Goal: Task Accomplishment & Management: Manage account settings

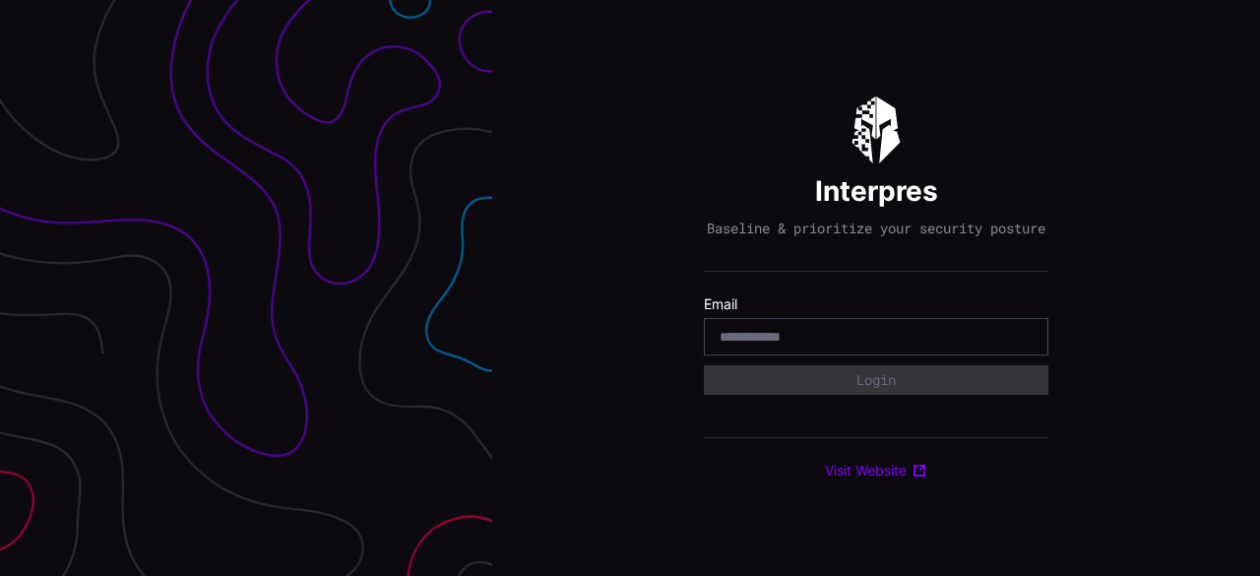
type input "**********"
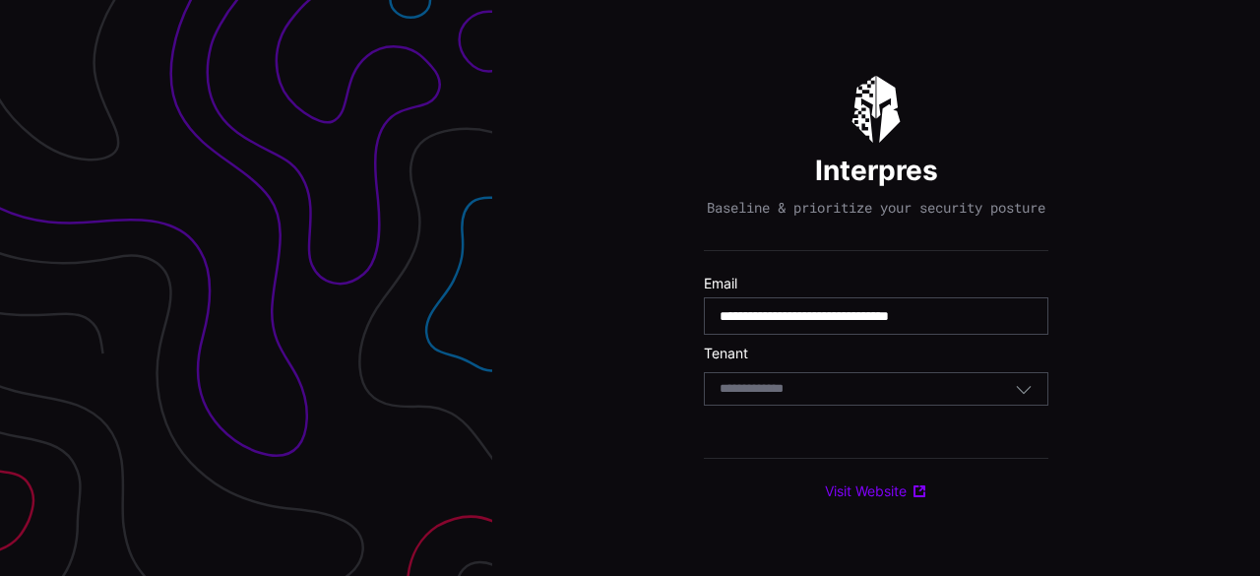
click at [907, 398] on div "Select Tenant" at bounding box center [866, 389] width 295 height 18
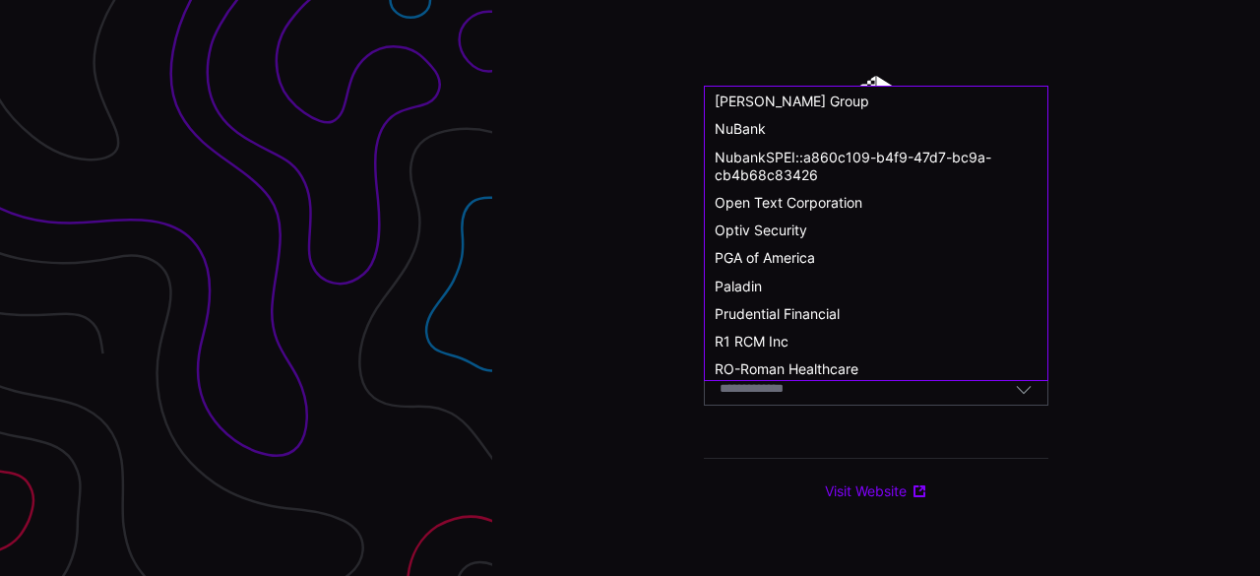
scroll to position [984, 0]
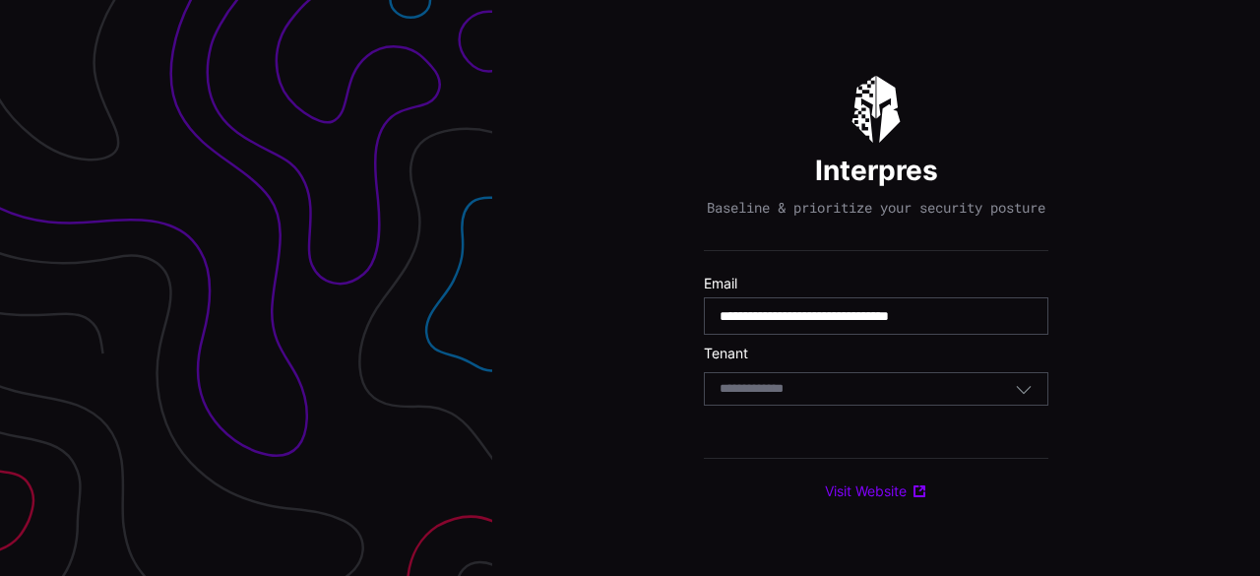
click at [535, 481] on div "**********" at bounding box center [876, 288] width 768 height 576
click at [958, 383] on div "Select Tenant" at bounding box center [876, 388] width 344 height 33
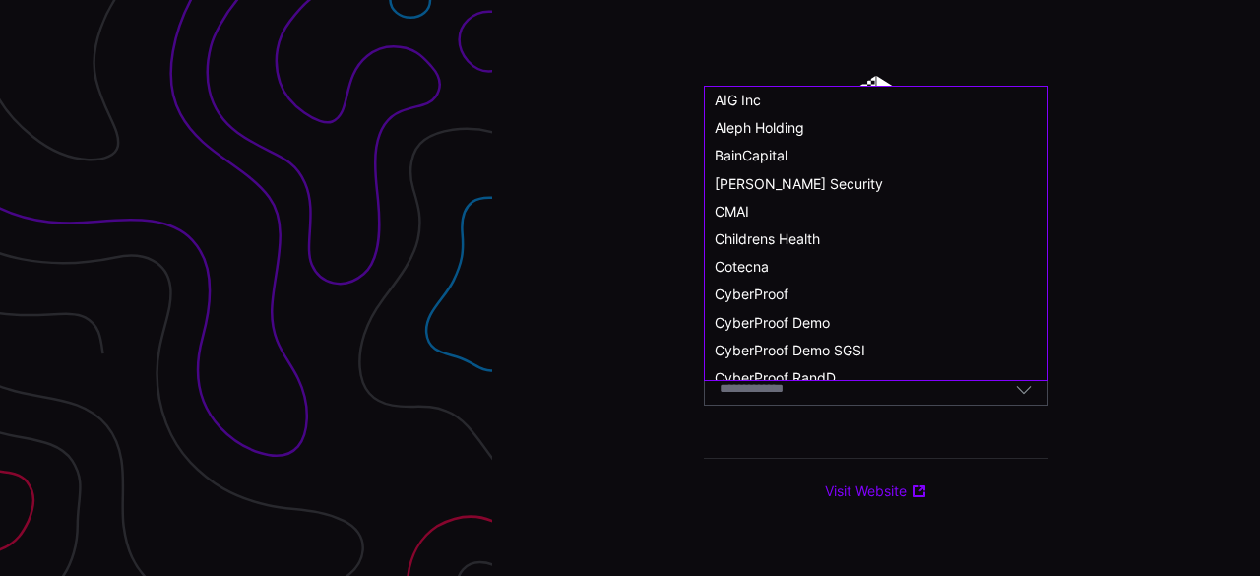
click at [957, 398] on div "Select Tenant" at bounding box center [866, 389] width 295 height 18
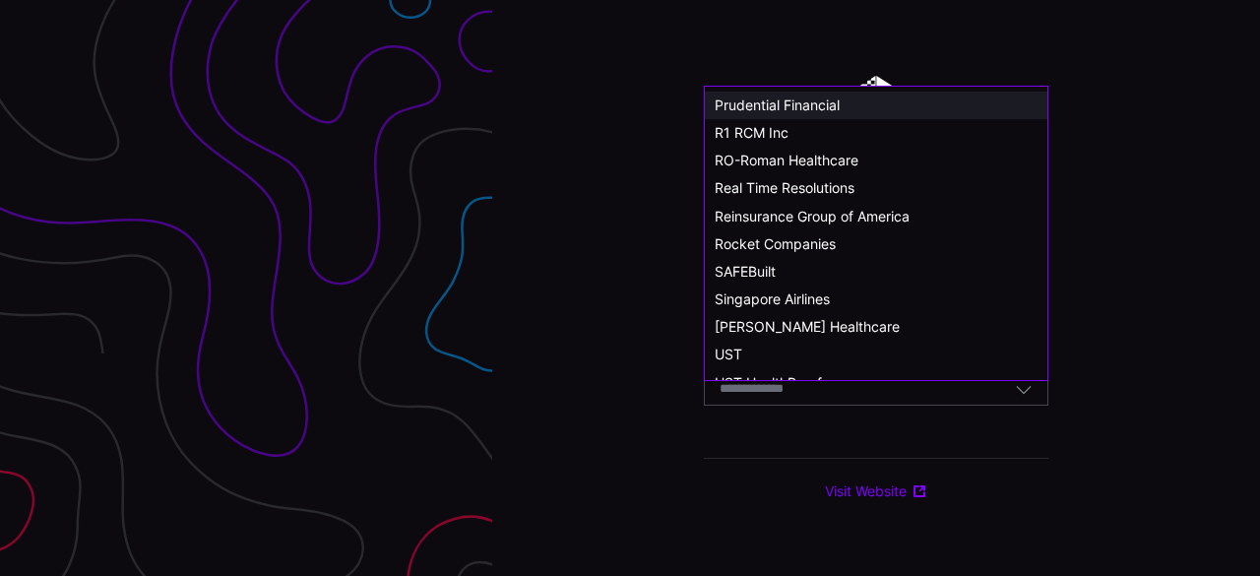
scroll to position [985, 0]
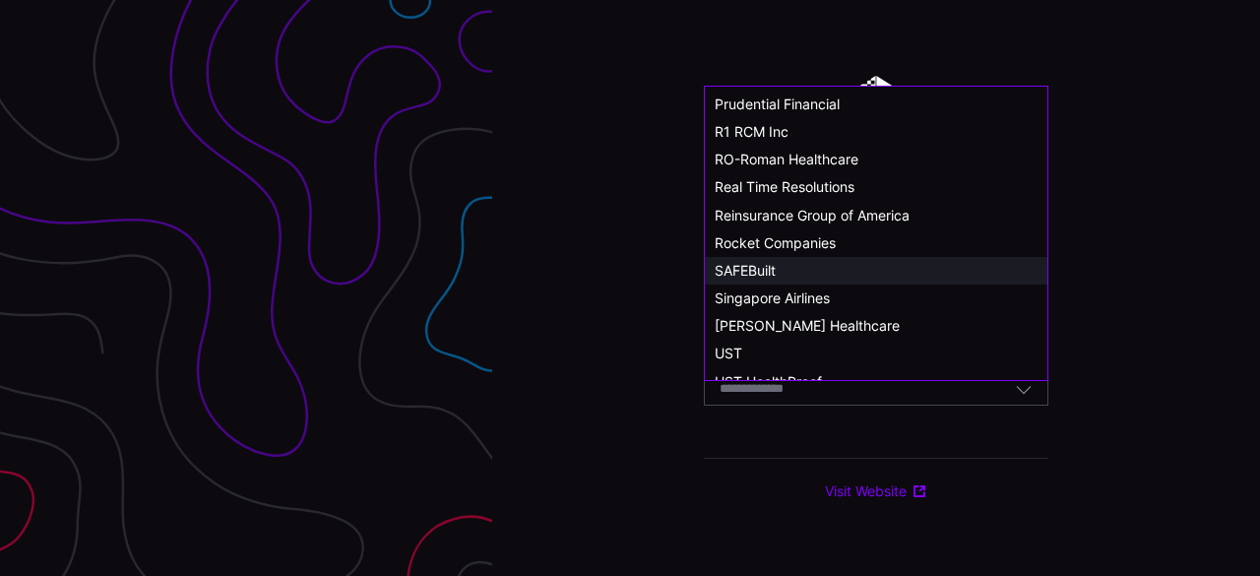
click at [764, 262] on span "SAFEBuilt" at bounding box center [745, 270] width 61 height 17
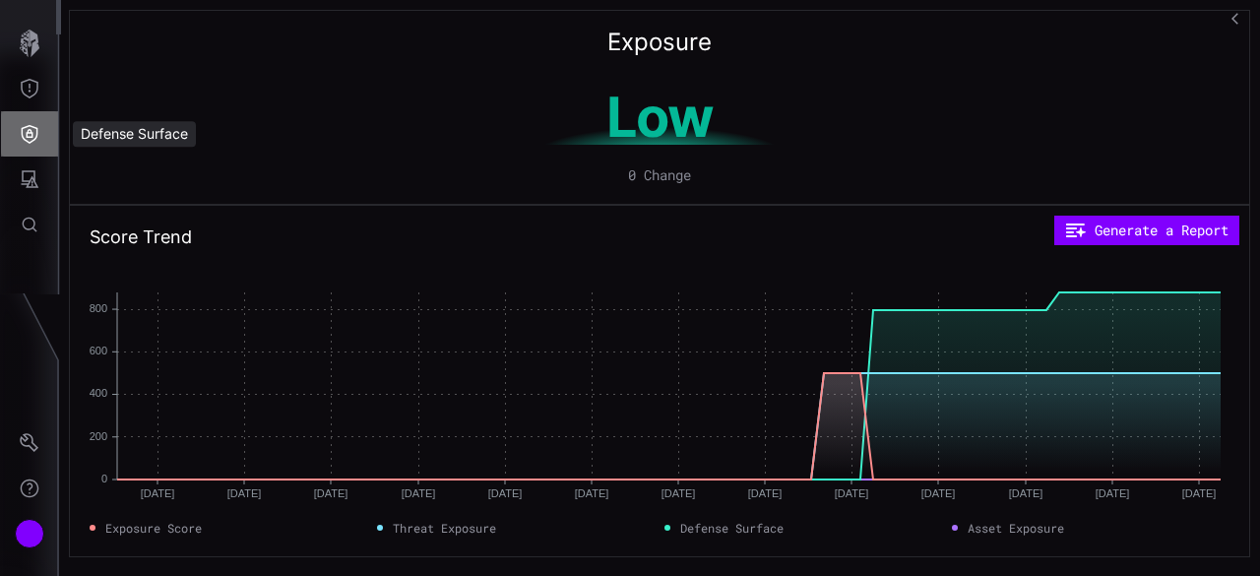
click at [31, 137] on icon "Defense Surface" at bounding box center [30, 134] width 17 height 19
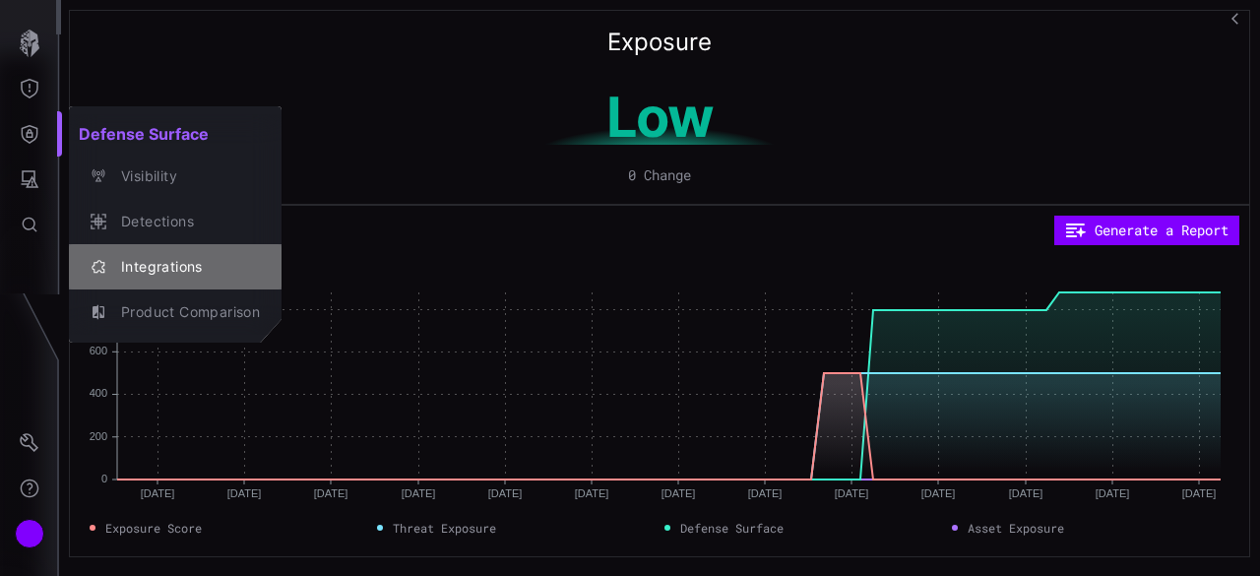
click at [156, 259] on div "Integrations" at bounding box center [185, 267] width 149 height 25
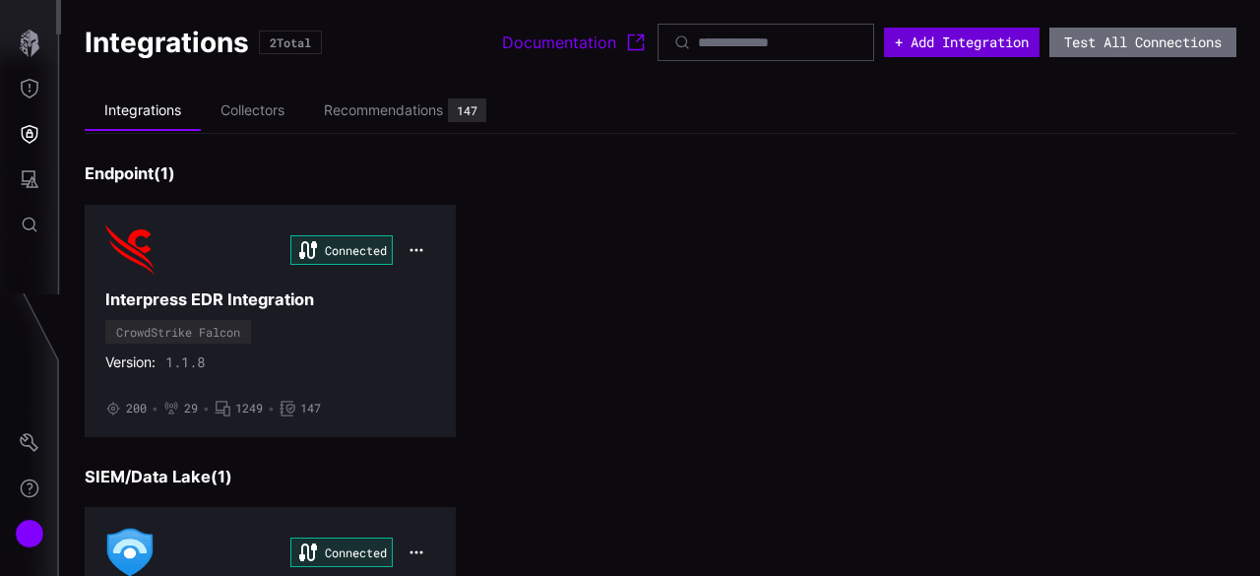
click at [970, 46] on button "+ Add Integration" at bounding box center [962, 43] width 156 height 30
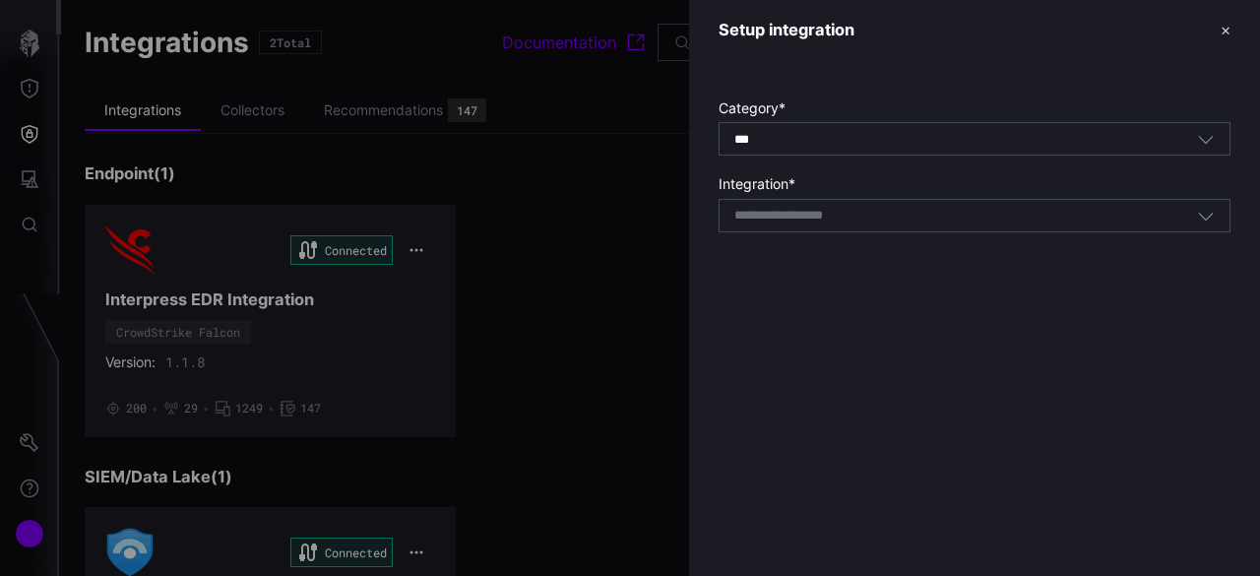
click at [790, 149] on div "*** All" at bounding box center [974, 138] width 512 height 33
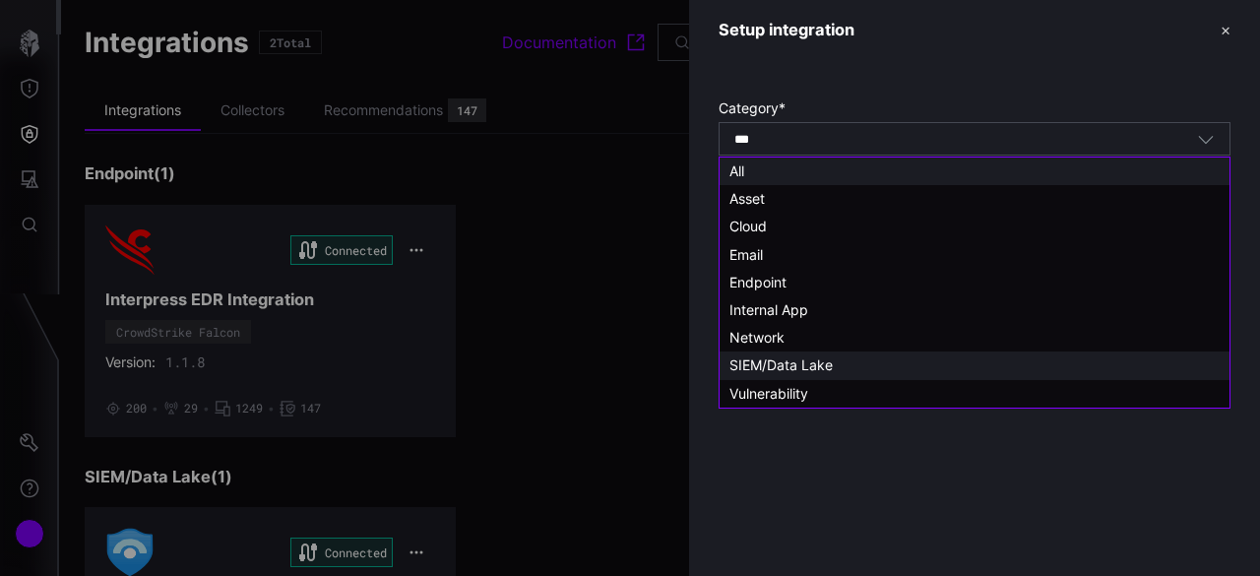
click at [786, 375] on div "SIEM/Data Lake" at bounding box center [974, 365] width 510 height 28
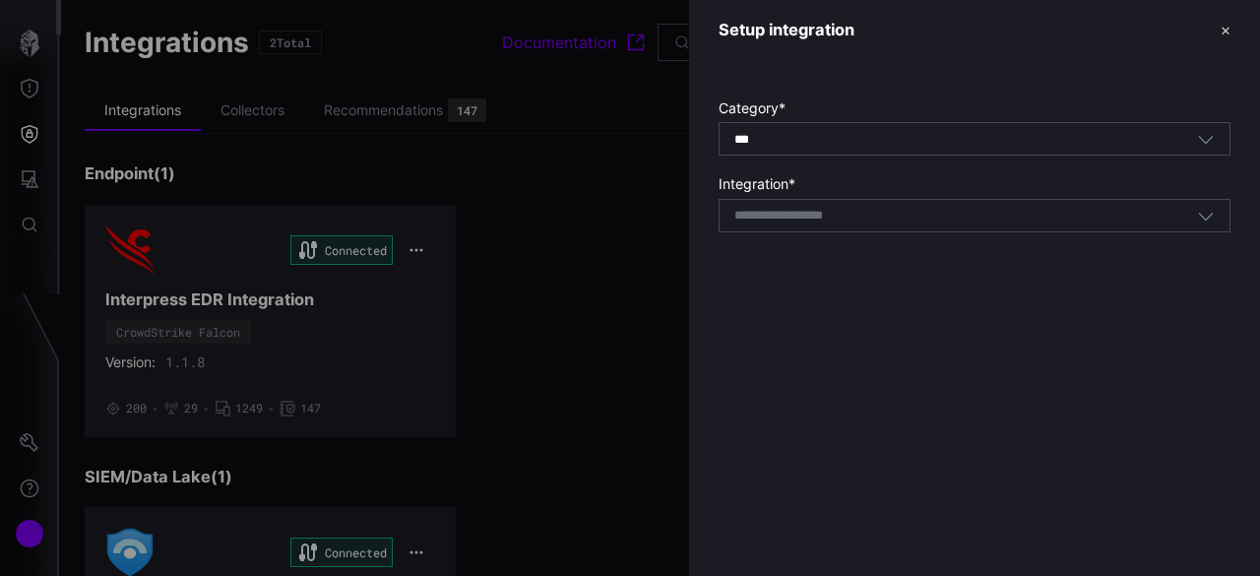
type input "**********"
click at [856, 230] on div "Select integration" at bounding box center [974, 215] width 512 height 33
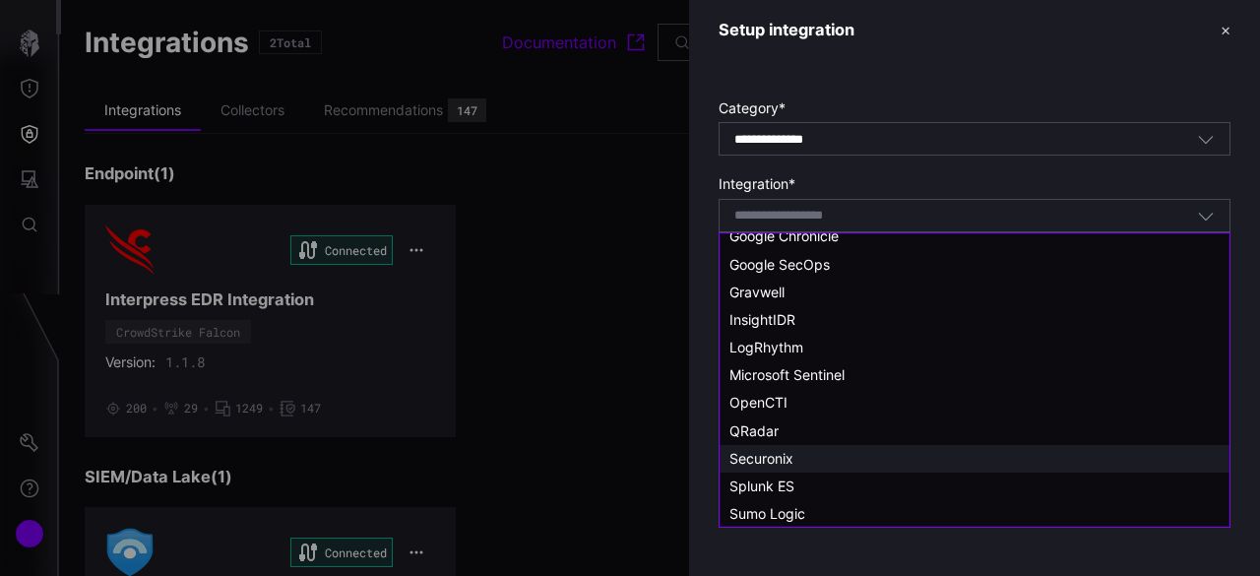
scroll to position [205, 0]
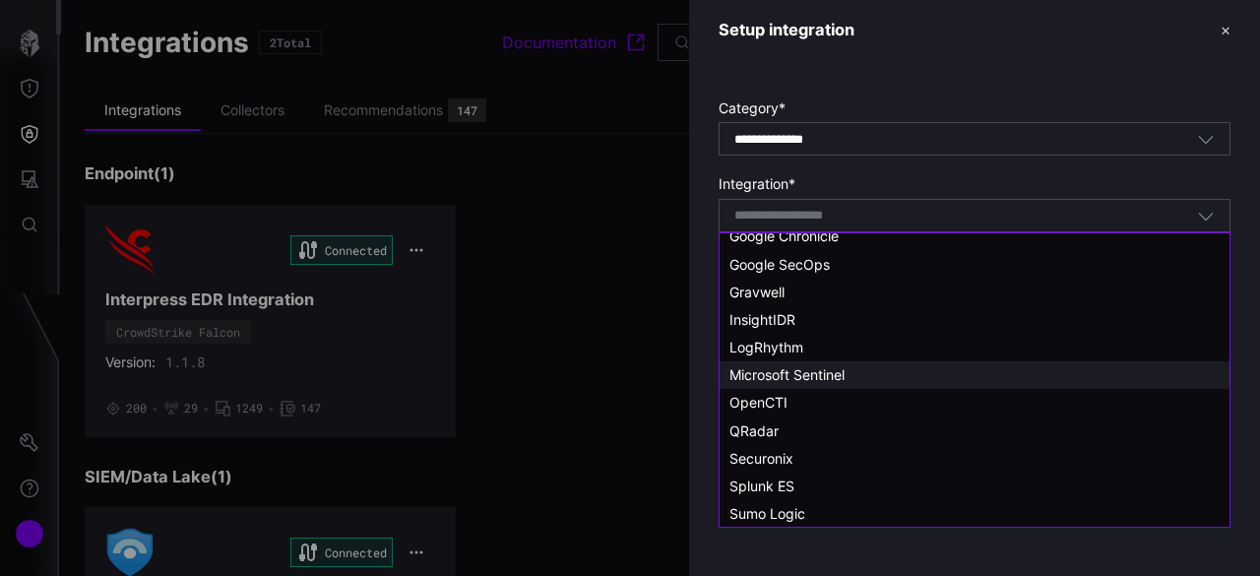
click at [800, 379] on span "Microsoft Sentinel" at bounding box center [786, 374] width 115 height 17
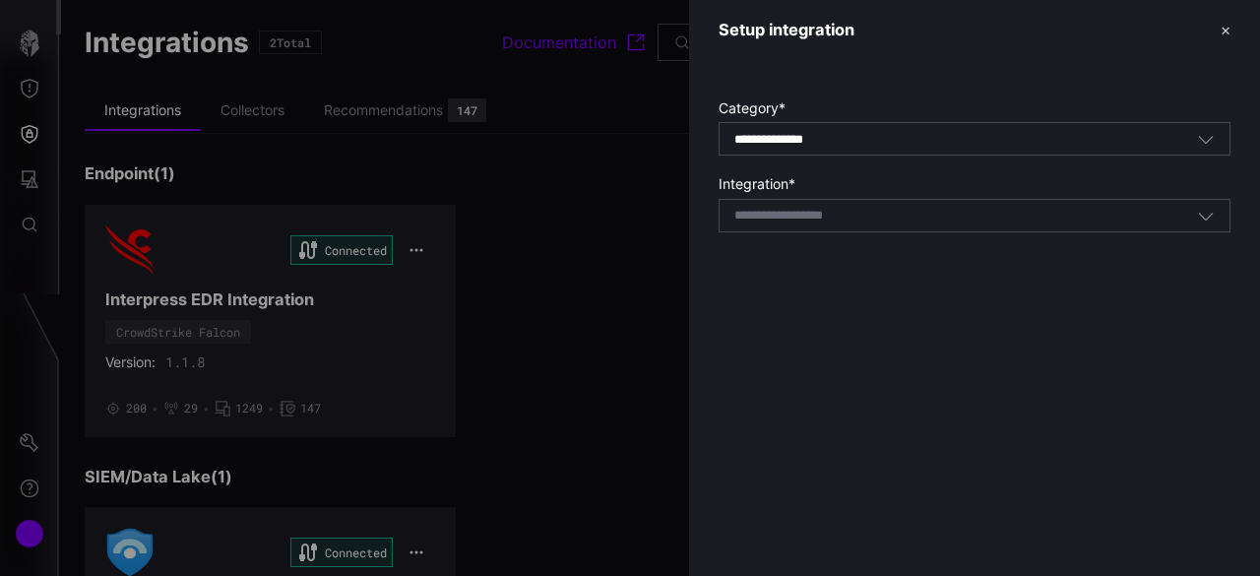
type input "**********"
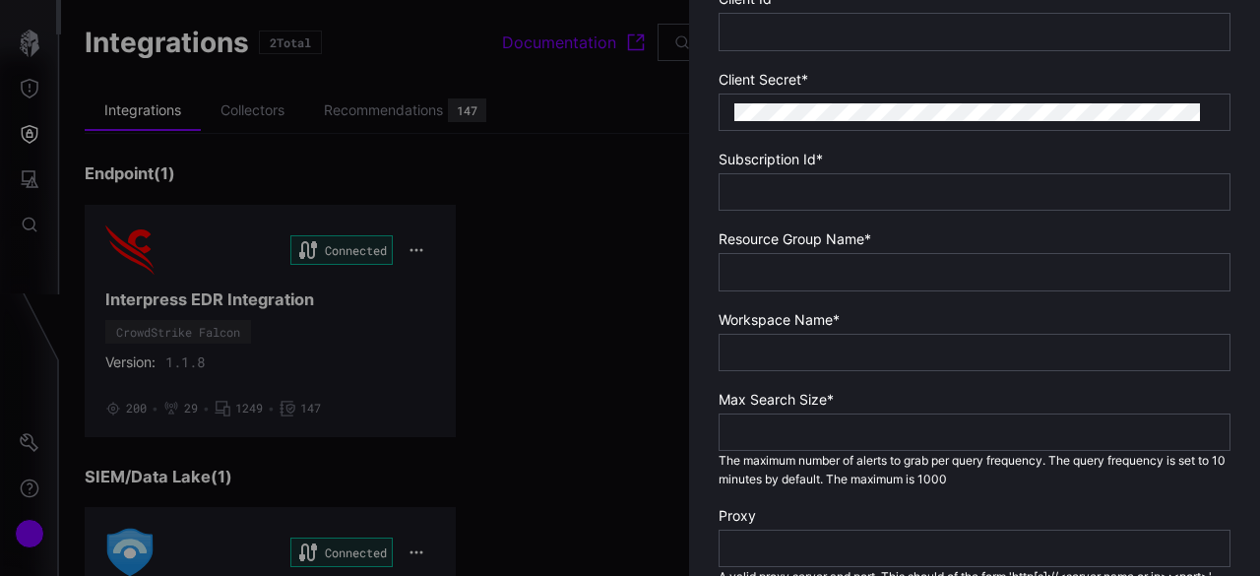
scroll to position [679, 0]
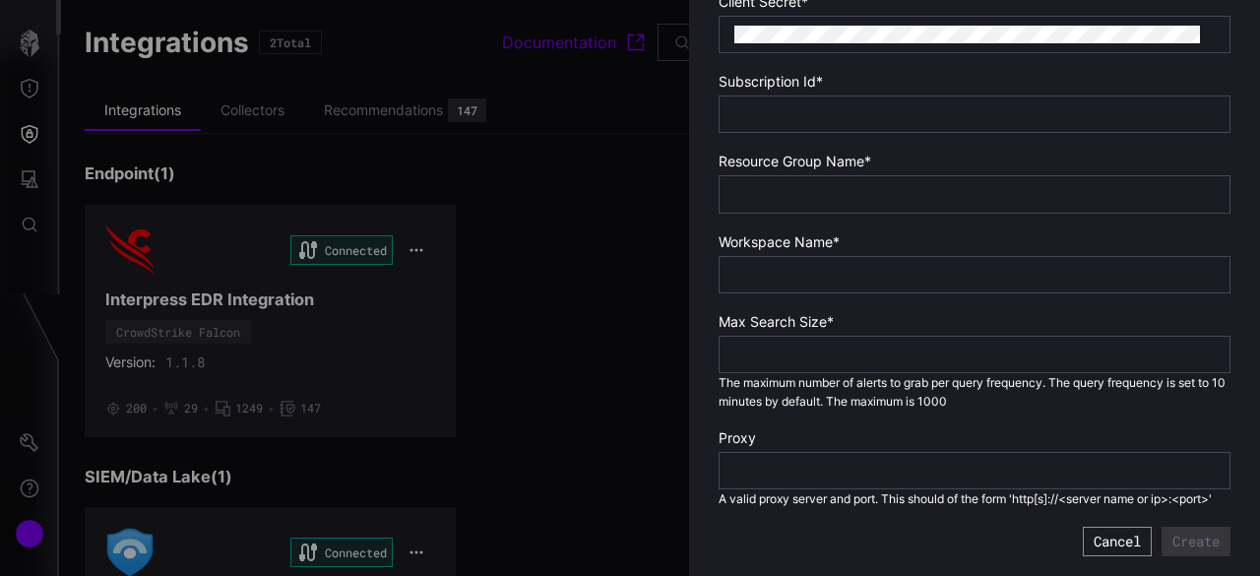
click at [1089, 538] on button "Cancel" at bounding box center [1117, 542] width 69 height 30
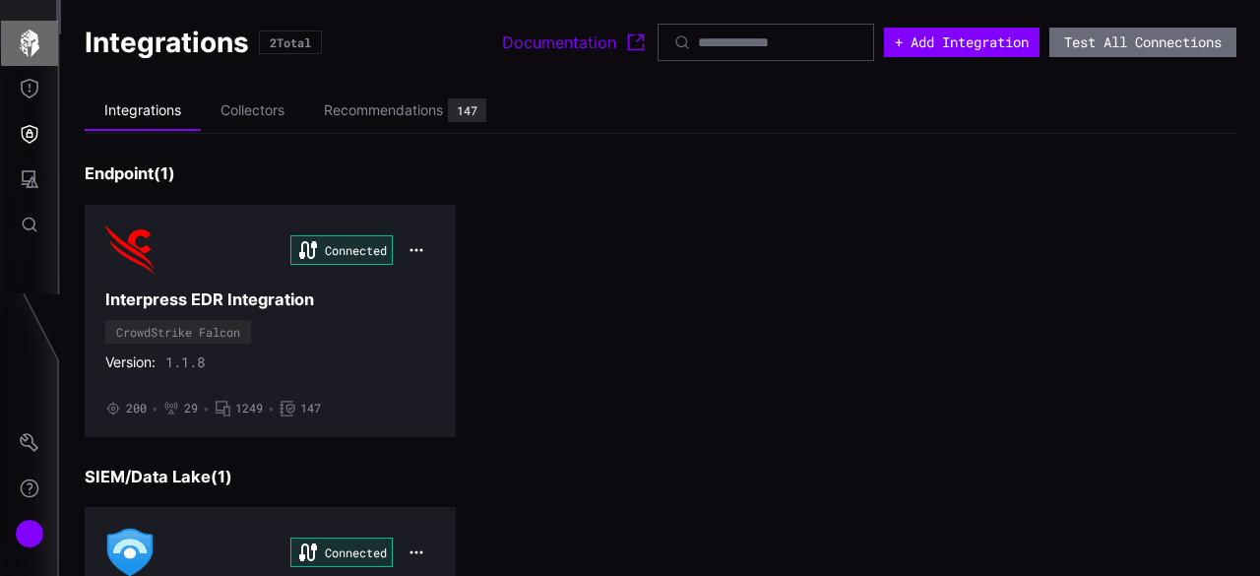
click at [37, 50] on icon "button" at bounding box center [30, 44] width 28 height 28
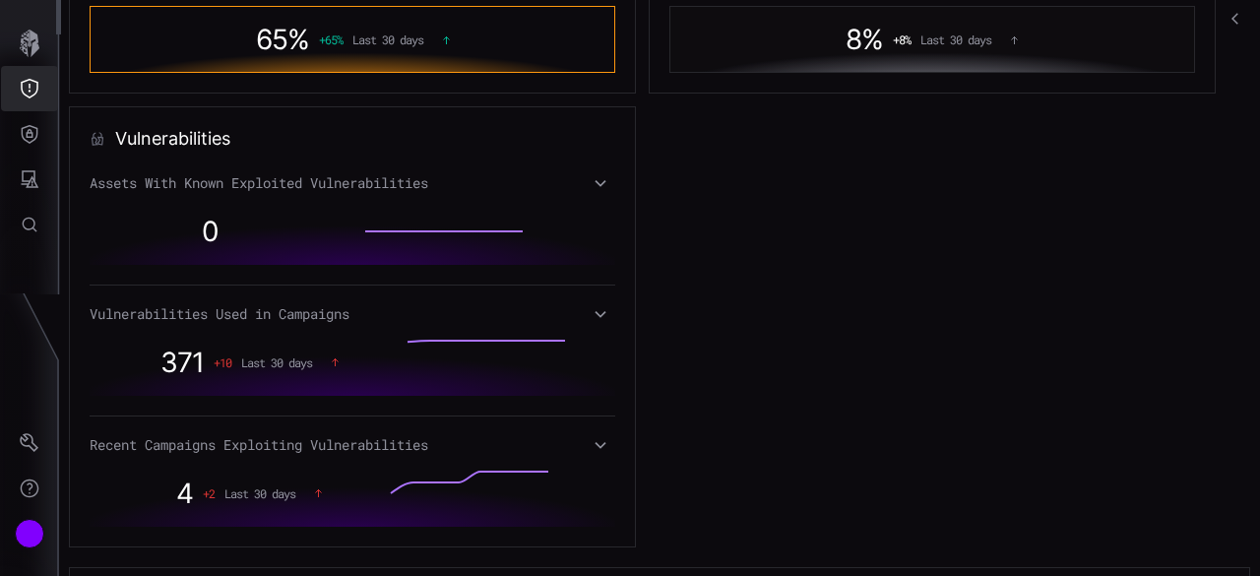
scroll to position [806, 0]
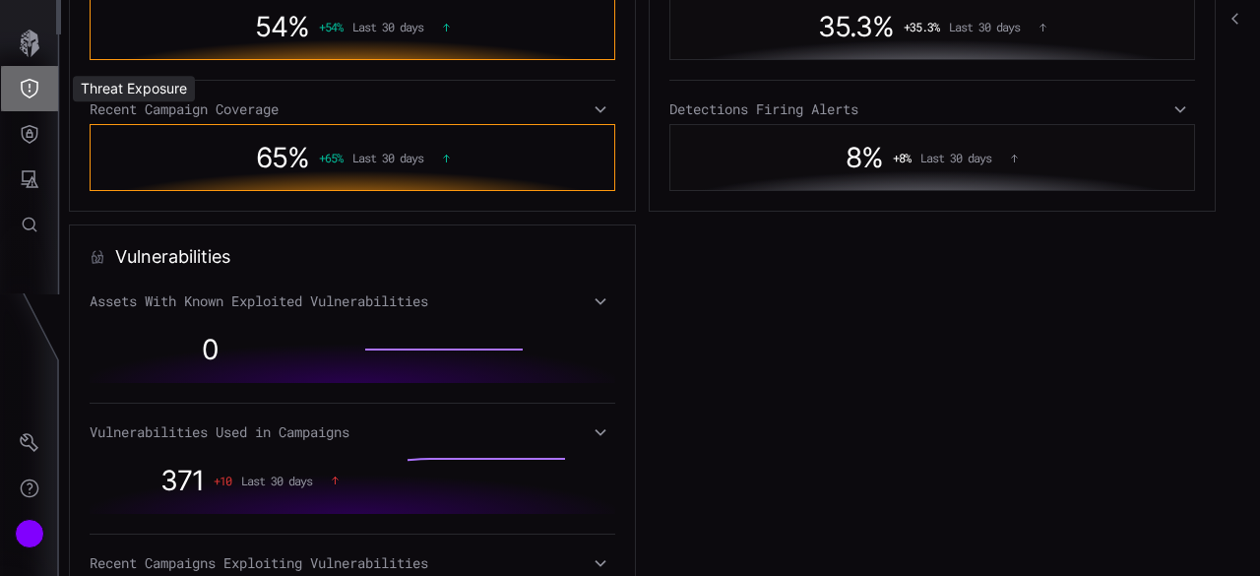
click at [33, 96] on icon "Threat Exposure" at bounding box center [30, 89] width 20 height 20
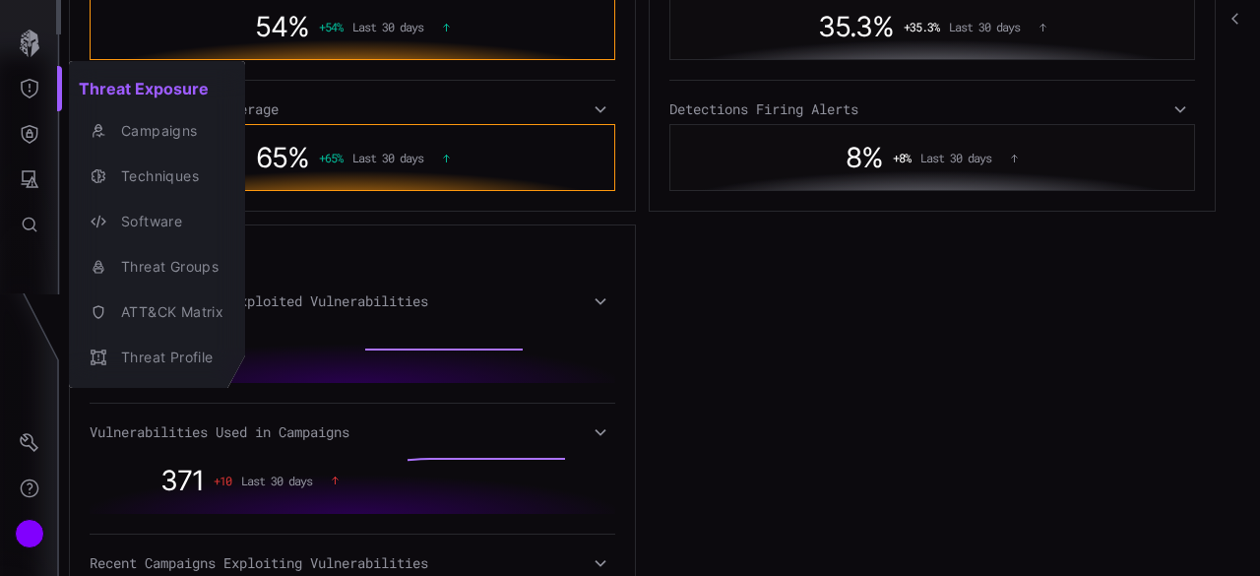
click at [22, 133] on div at bounding box center [630, 288] width 1260 height 576
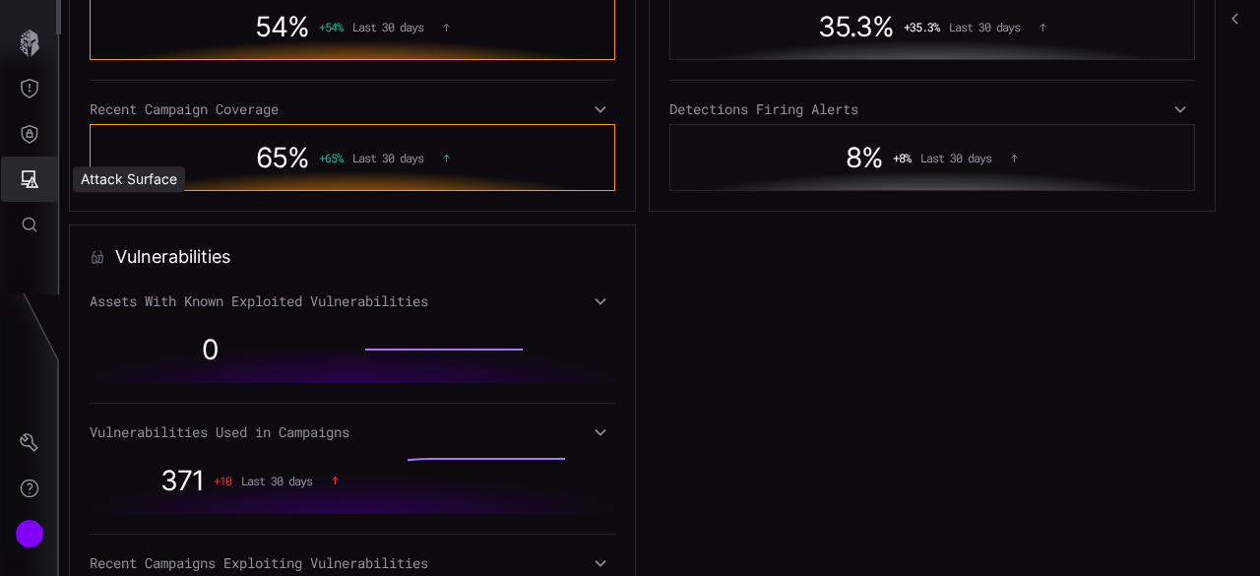
click at [31, 178] on icon "Attack Surface" at bounding box center [31, 179] width 18 height 18
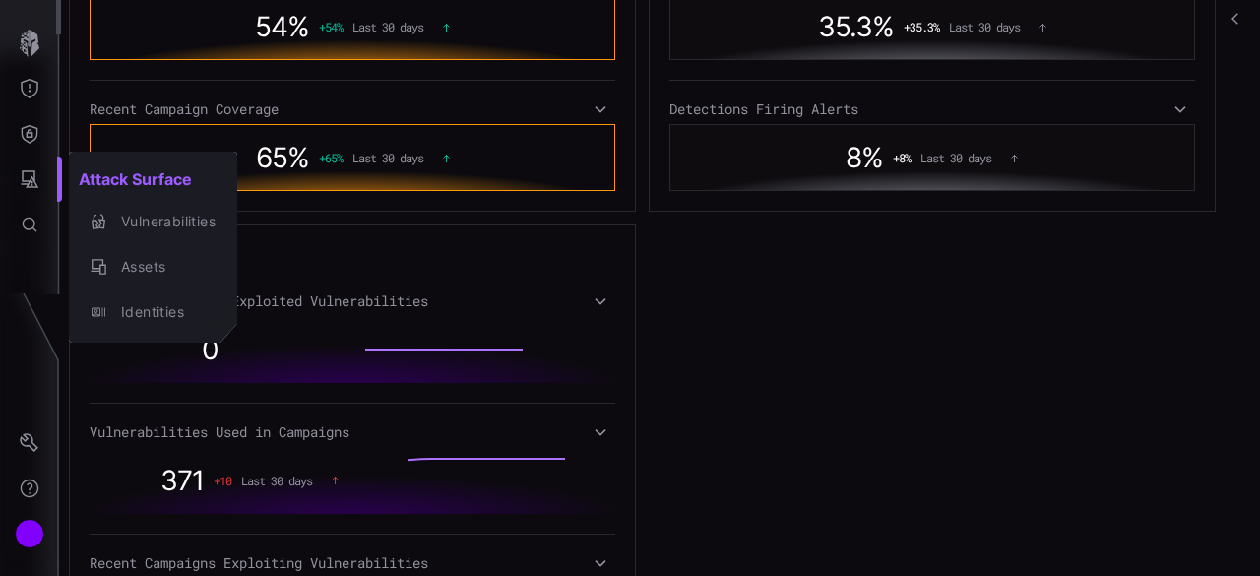
click at [30, 49] on div at bounding box center [630, 288] width 1260 height 576
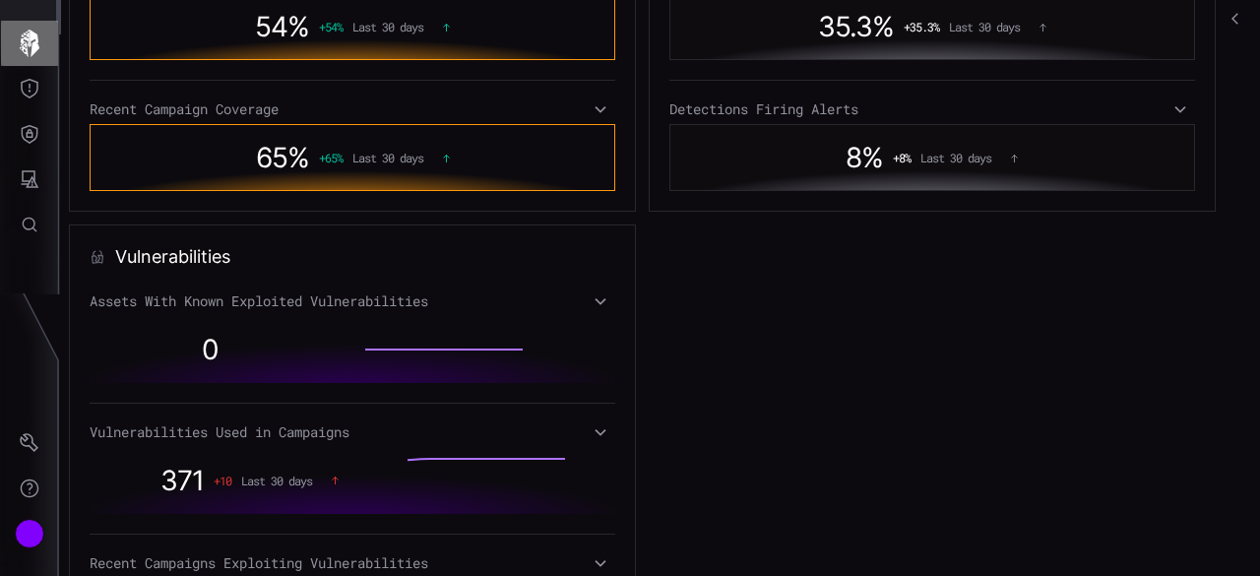
click at [30, 49] on icon "button" at bounding box center [30, 44] width 28 height 28
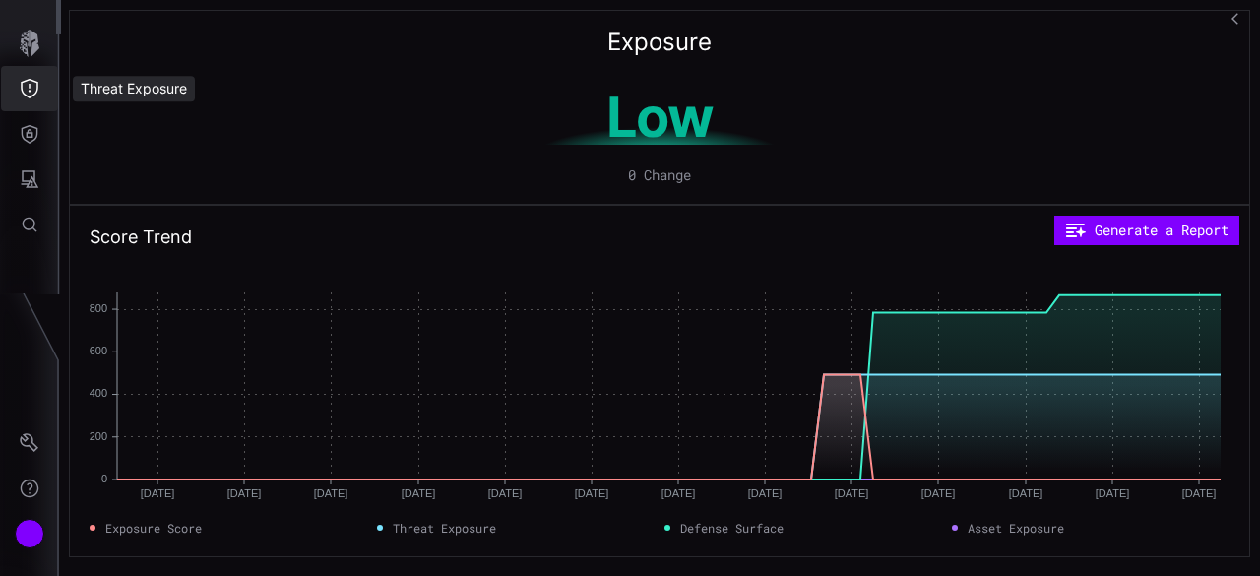
click at [35, 92] on icon "Threat Exposure" at bounding box center [30, 89] width 20 height 20
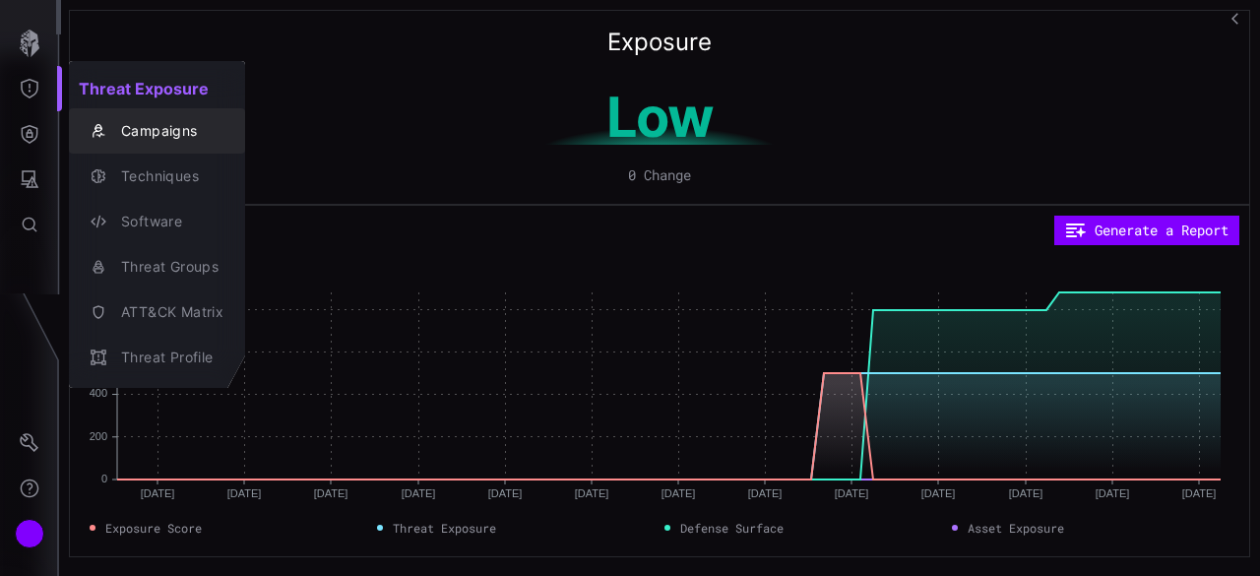
click at [144, 131] on div "Campaigns" at bounding box center [167, 131] width 112 height 25
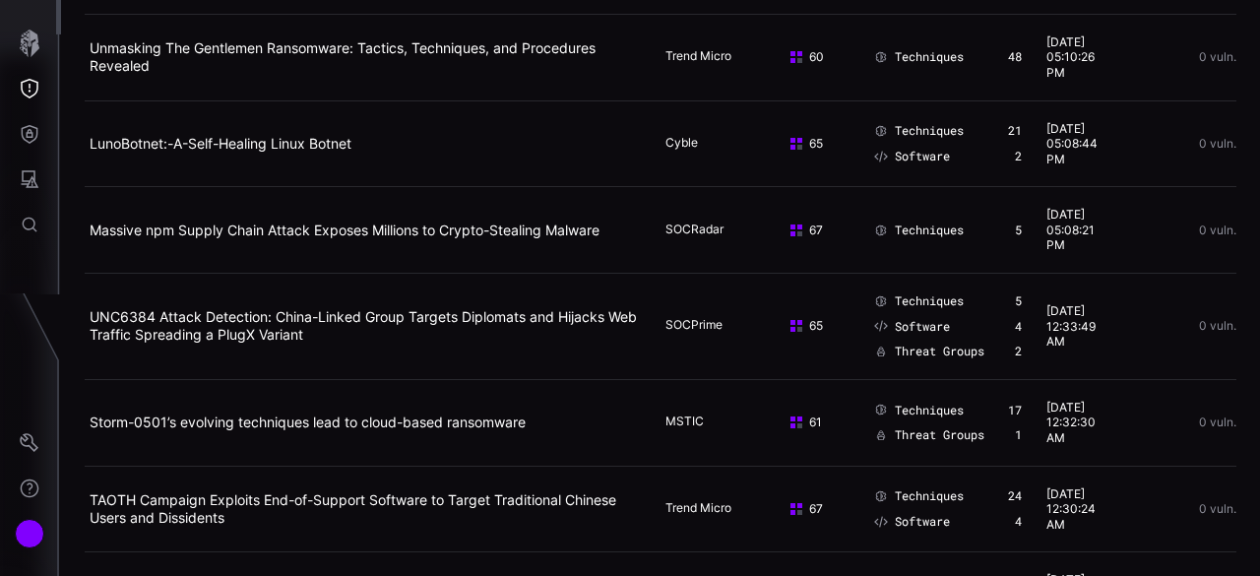
scroll to position [492, 0]
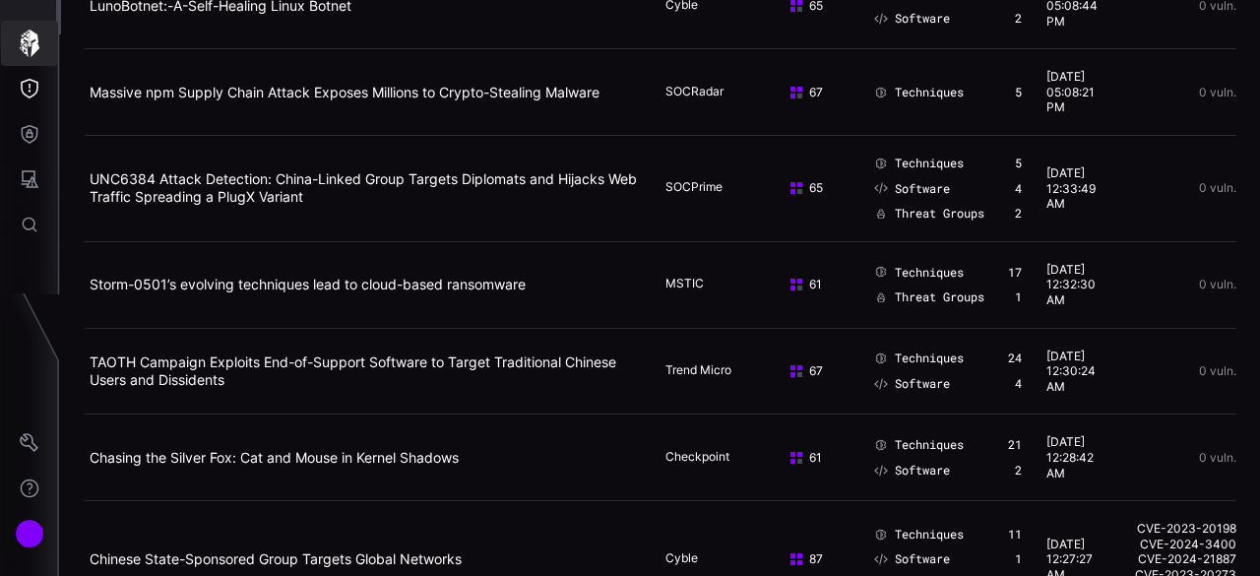
click at [35, 52] on icon "button" at bounding box center [30, 44] width 28 height 28
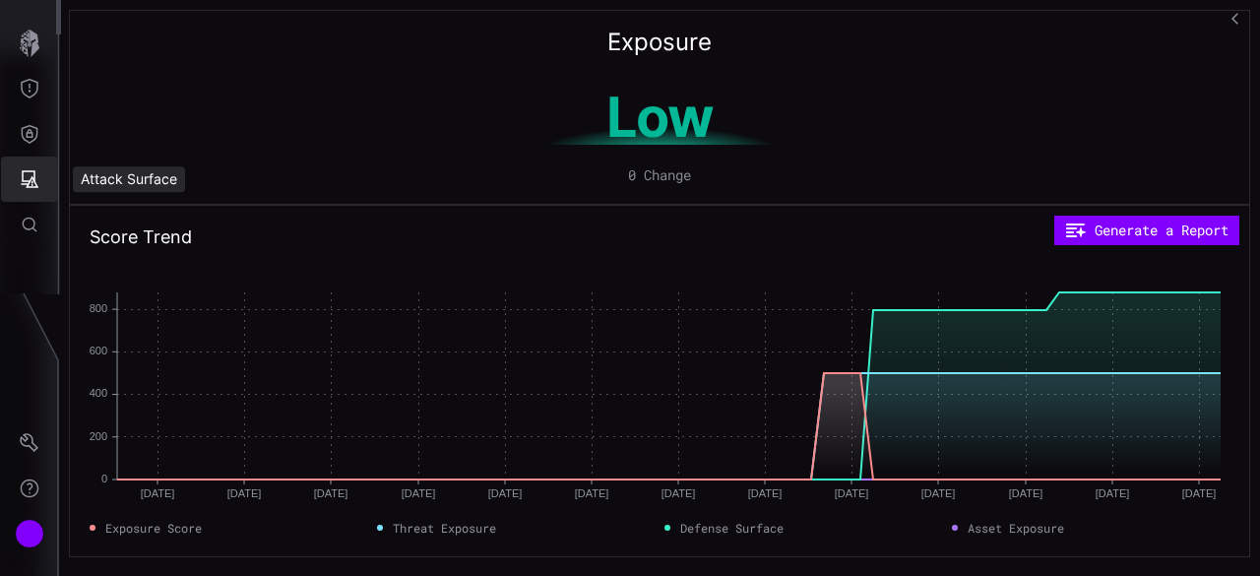
click at [27, 177] on icon "Attack Surface" at bounding box center [30, 179] width 20 height 20
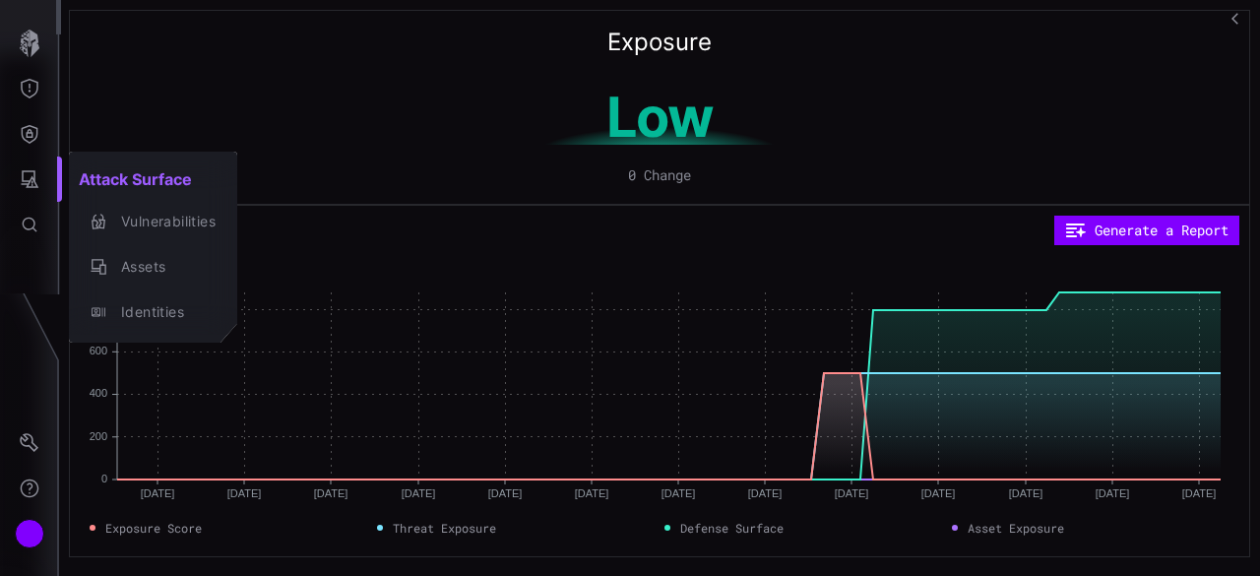
click at [38, 142] on div at bounding box center [630, 288] width 1260 height 576
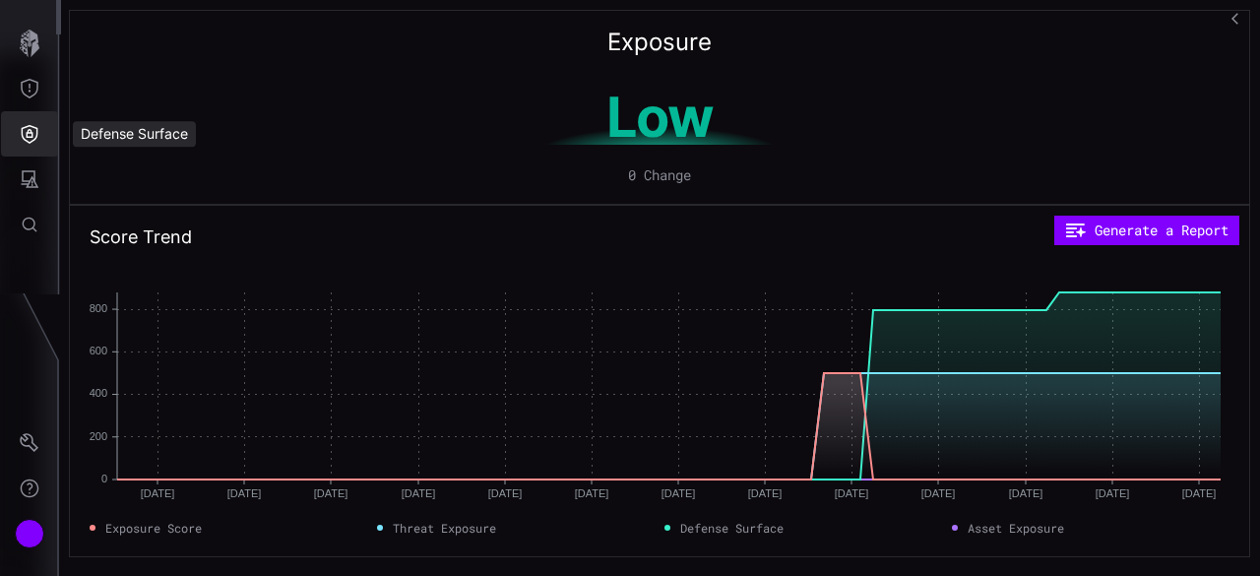
click at [22, 131] on icon "Defense Surface" at bounding box center [30, 134] width 17 height 19
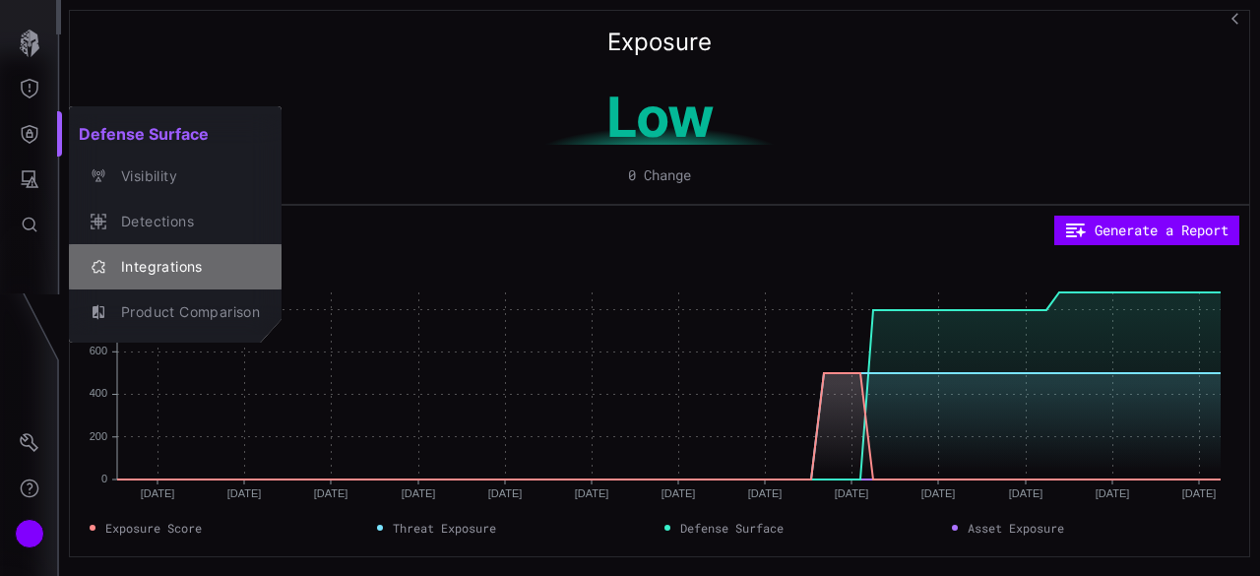
click at [187, 262] on div "Integrations" at bounding box center [185, 267] width 149 height 25
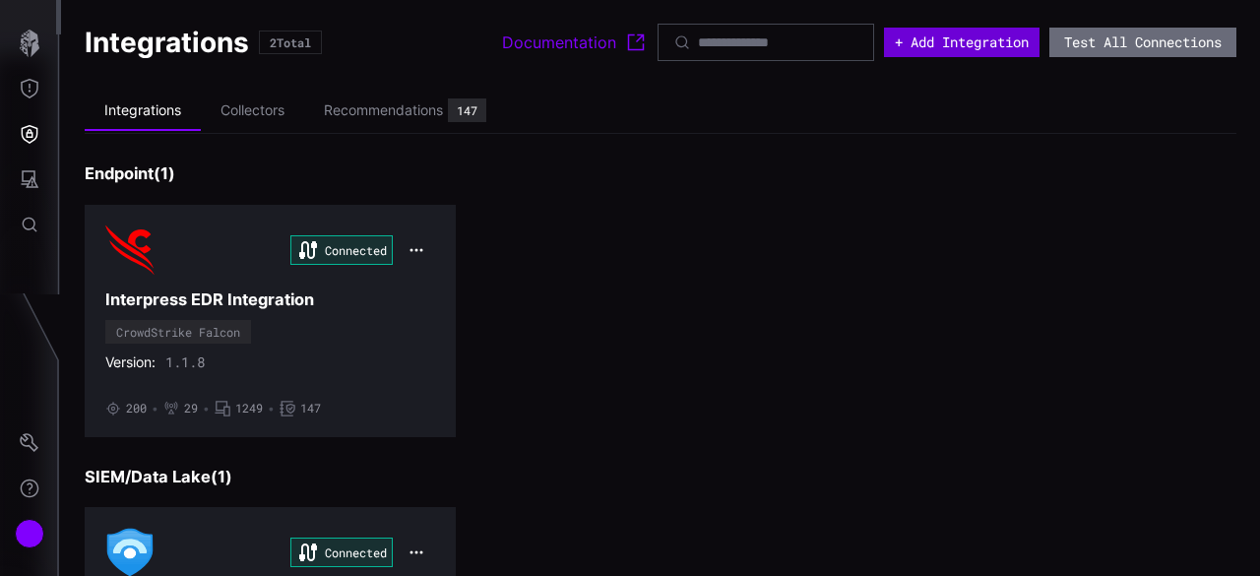
click at [907, 43] on button "+ Add Integration" at bounding box center [962, 43] width 156 height 30
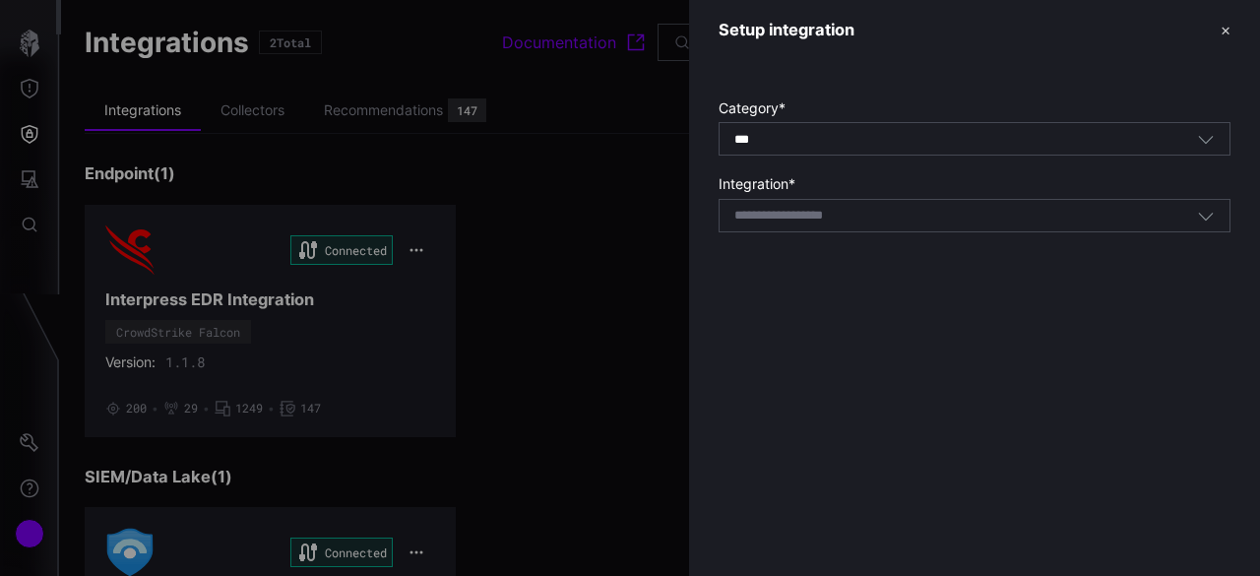
click at [774, 141] on div "*** All" at bounding box center [965, 140] width 463 height 18
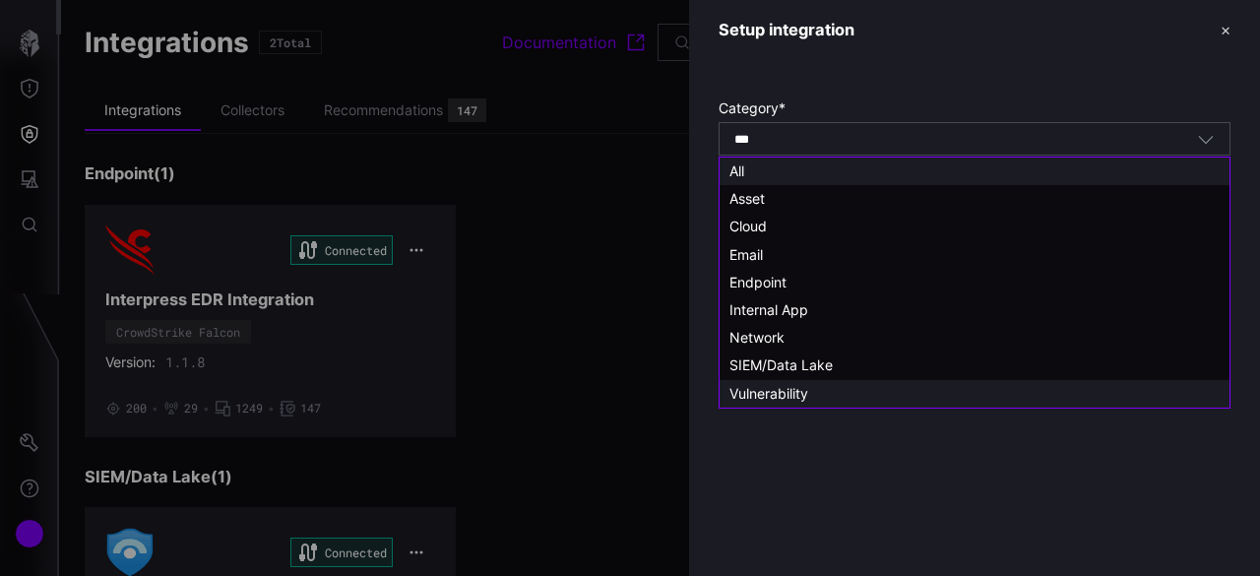
click at [808, 392] on span "Vulnerability" at bounding box center [768, 393] width 79 height 17
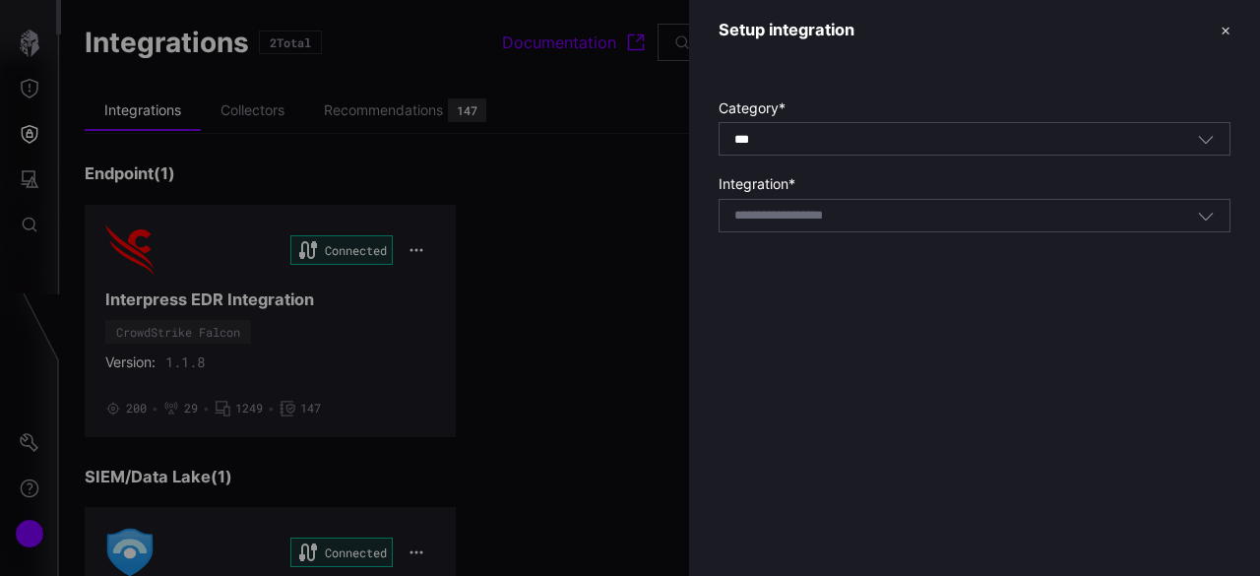
type input "**********"
click at [867, 216] on input at bounding box center [804, 216] width 140 height 17
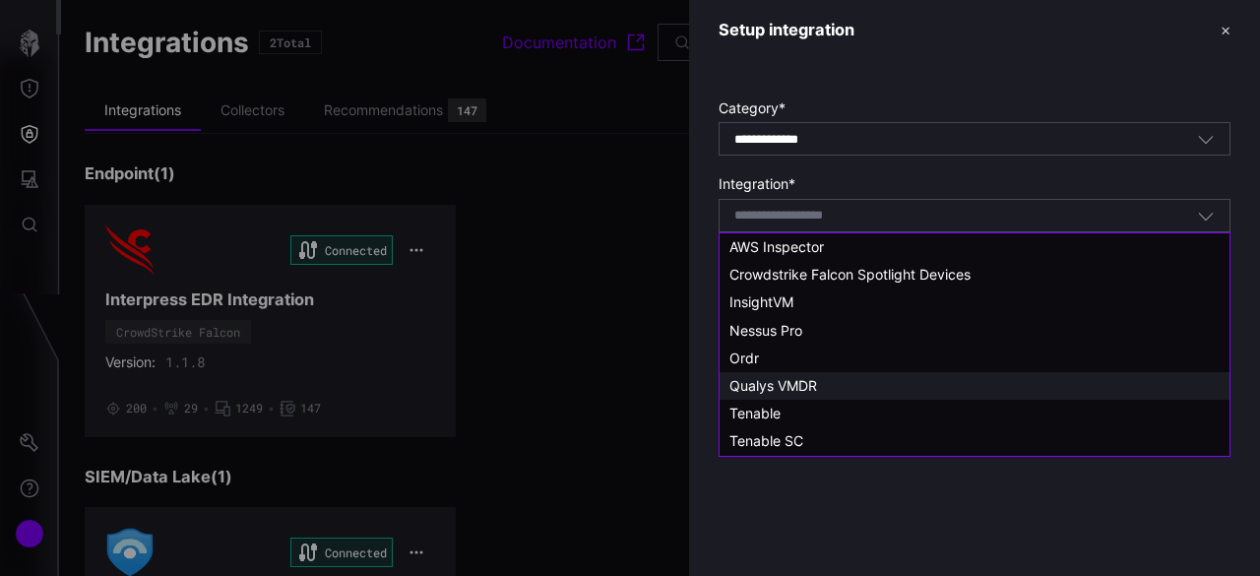
click at [789, 387] on span "Qualys VMDR" at bounding box center [773, 385] width 88 height 17
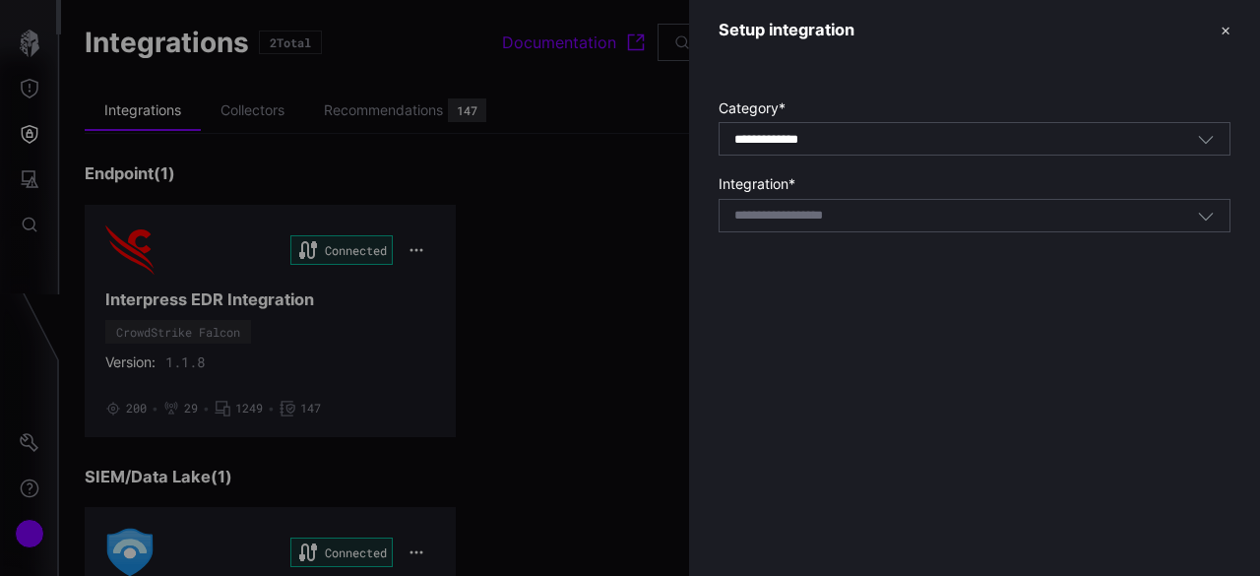
type input "**********"
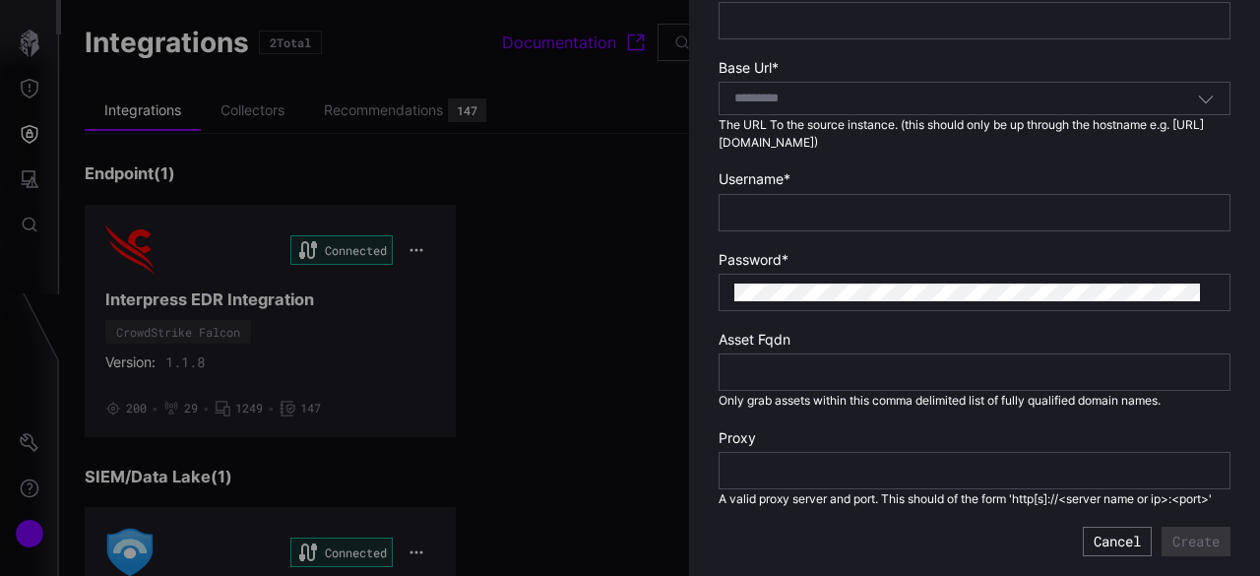
scroll to position [159, 0]
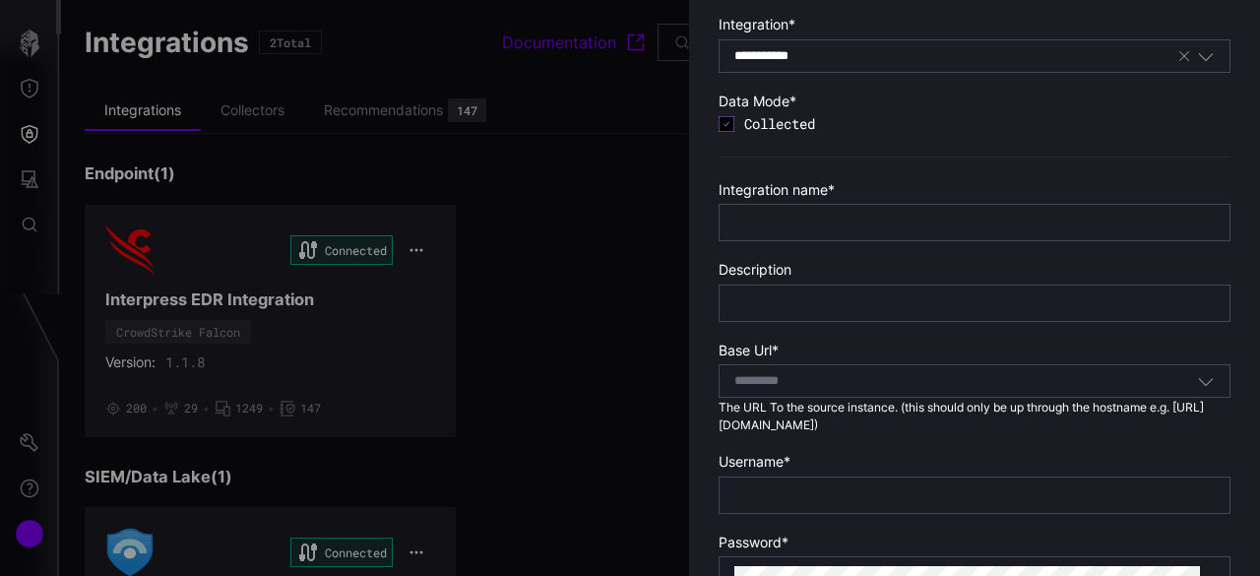
click at [209, 240] on div at bounding box center [630, 288] width 1260 height 576
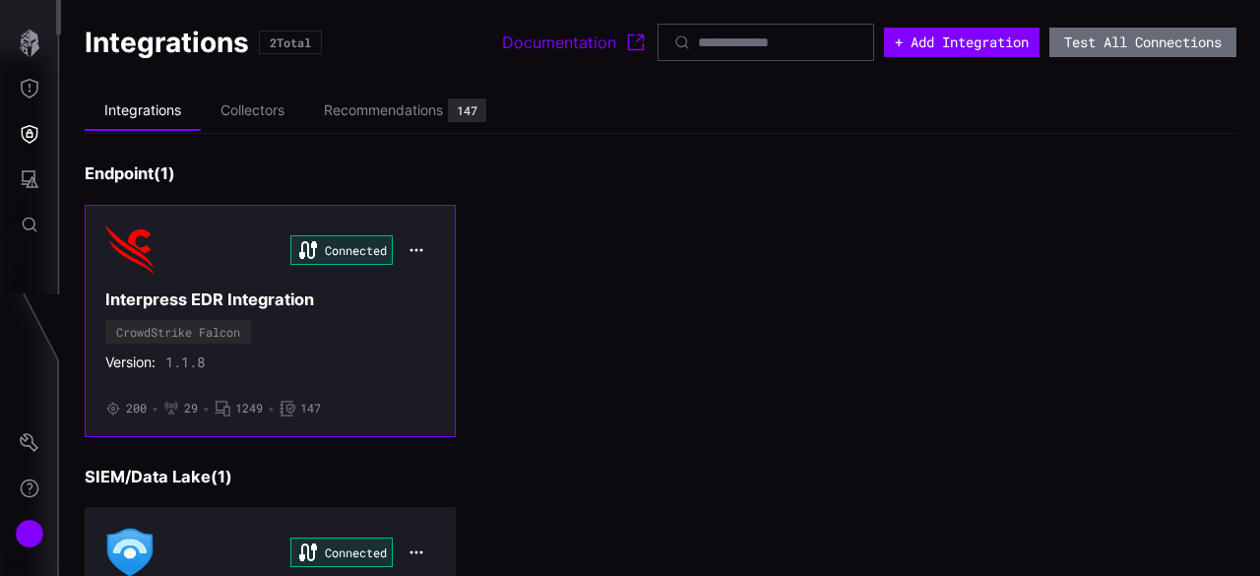
click at [426, 249] on button "button" at bounding box center [416, 250] width 37 height 28
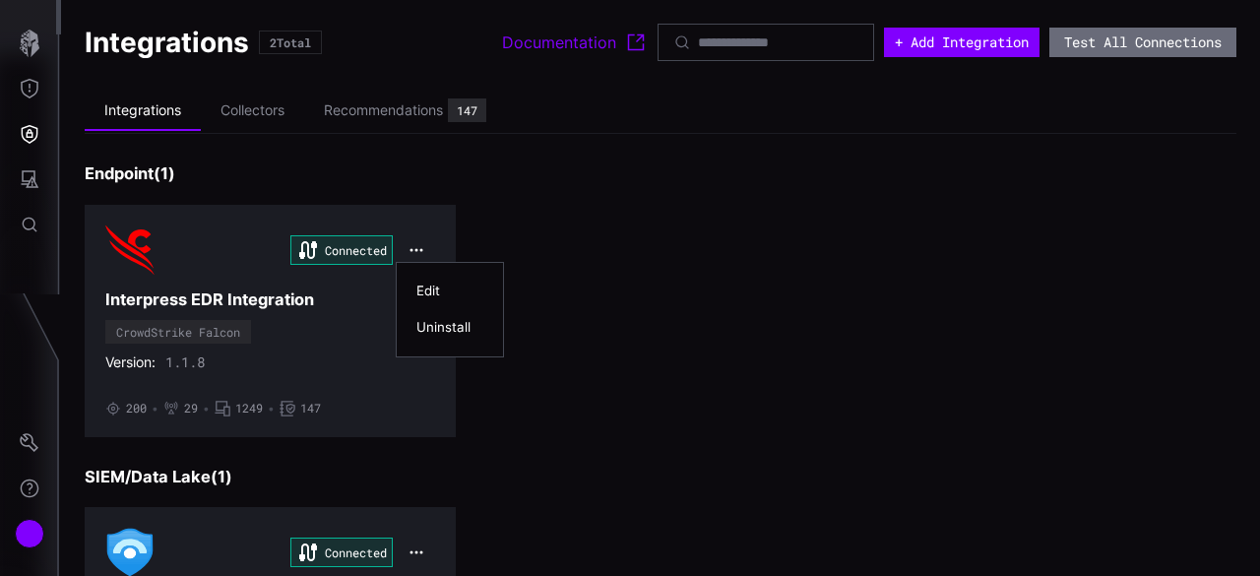
click at [433, 285] on div "Edit" at bounding box center [449, 290] width 67 height 17
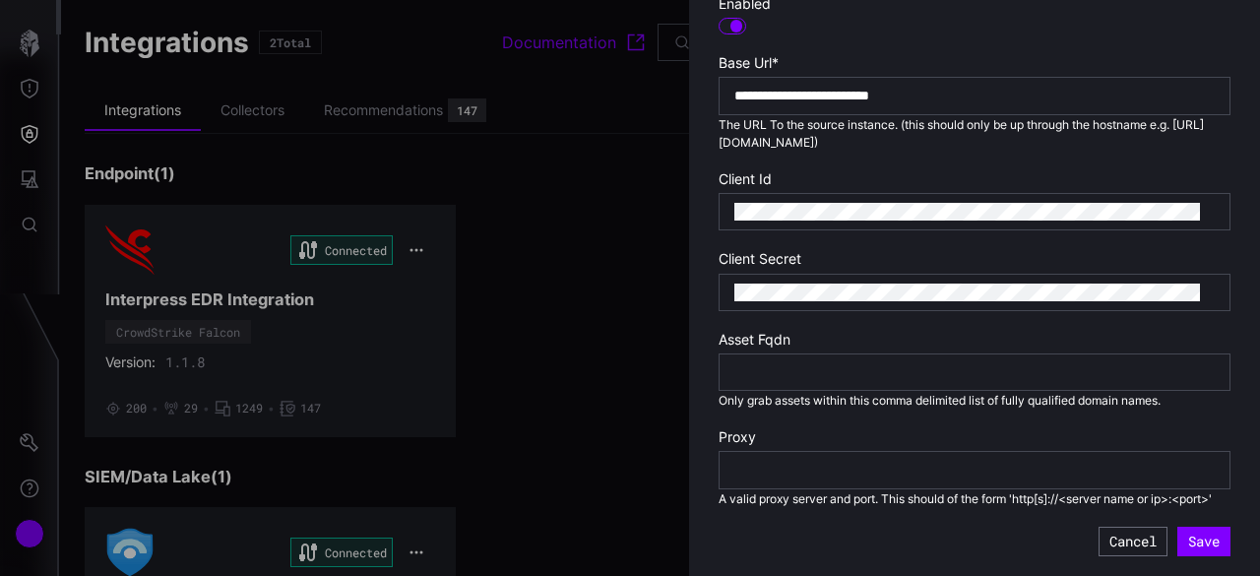
scroll to position [443, 0]
click at [586, 358] on div at bounding box center [630, 288] width 1260 height 576
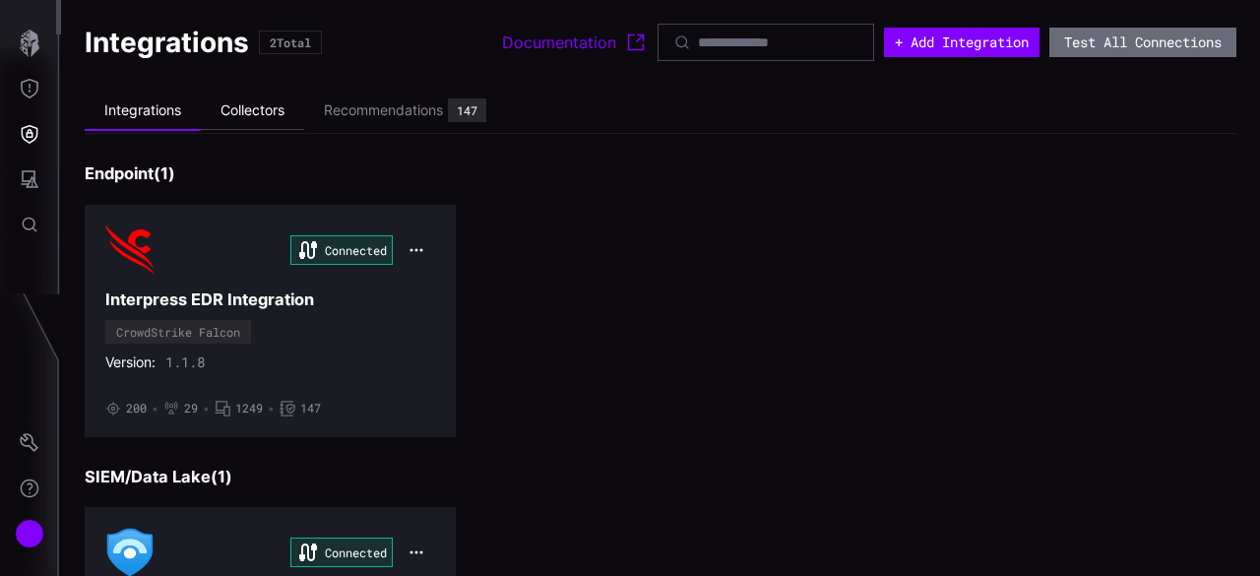
click at [259, 116] on li "Collectors" at bounding box center [252, 111] width 103 height 38
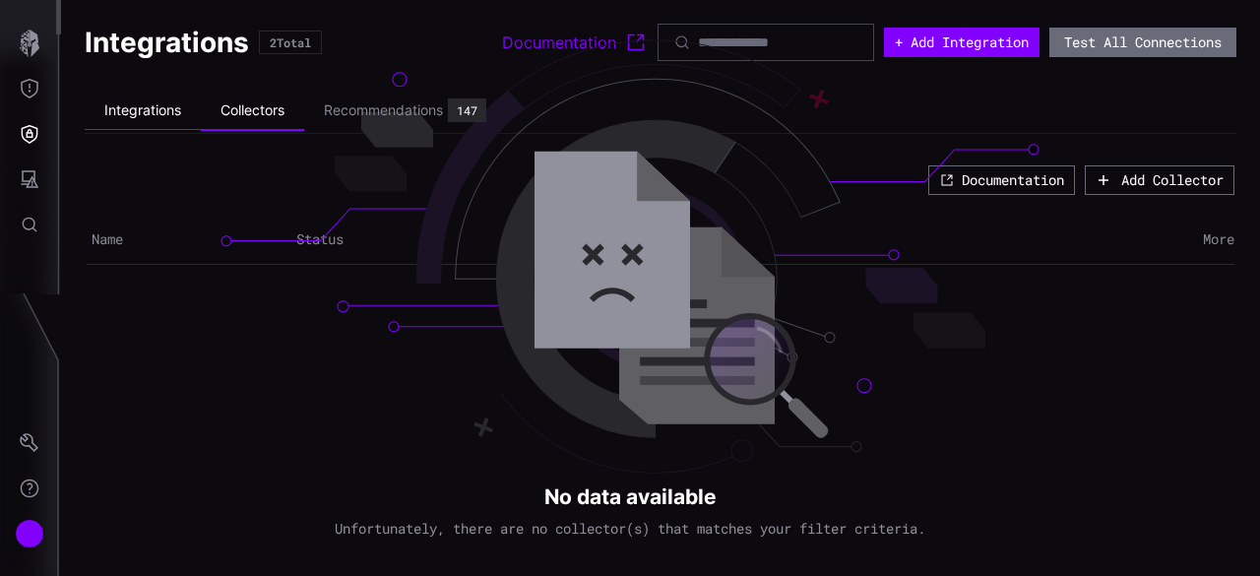
click at [157, 107] on li "Integrations" at bounding box center [143, 111] width 116 height 38
